Goal: Task Accomplishment & Management: Manage account settings

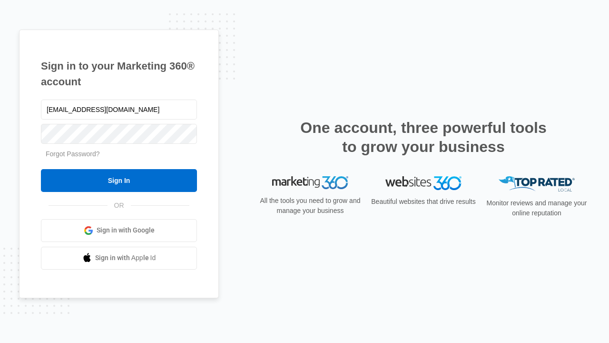
type input "[EMAIL_ADDRESS][DOMAIN_NAME]"
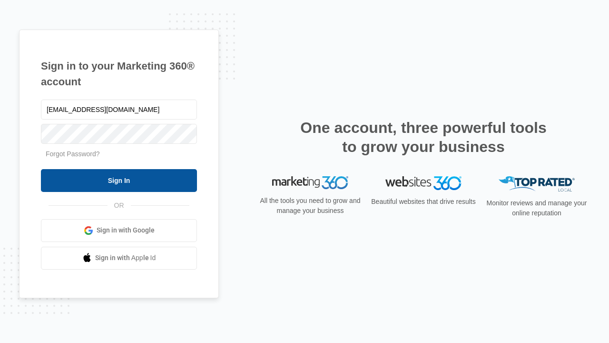
click at [119, 180] on input "Sign In" at bounding box center [119, 180] width 156 height 23
